Goal: Information Seeking & Learning: Learn about a topic

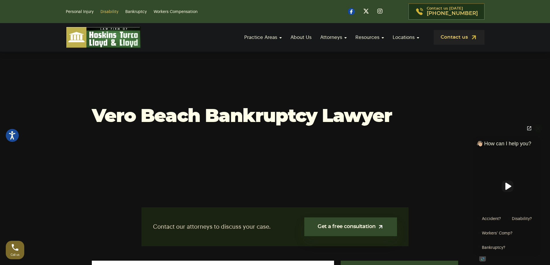
click at [104, 10] on link "Disability" at bounding box center [109, 12] width 18 height 4
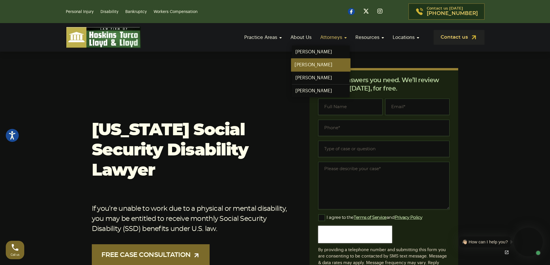
click at [305, 66] on link "[PERSON_NAME]" at bounding box center [320, 65] width 59 height 13
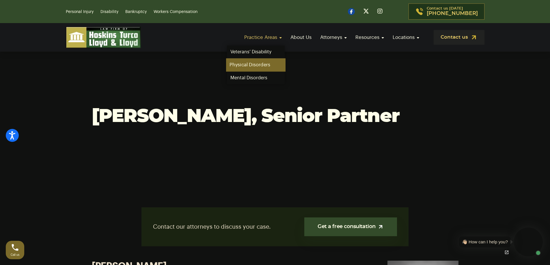
click at [257, 66] on link "Physical Disorders" at bounding box center [255, 65] width 59 height 13
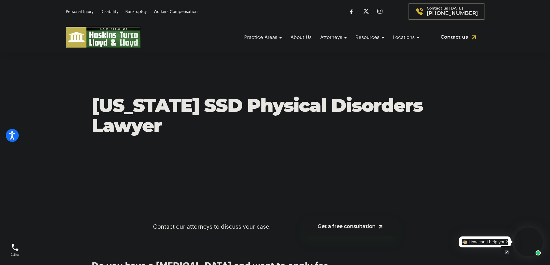
click at [227, 92] on section "Florida SSD Physical Disorders Lawyer" at bounding box center [275, 117] width 550 height 130
